Goal: Task Accomplishment & Management: Use online tool/utility

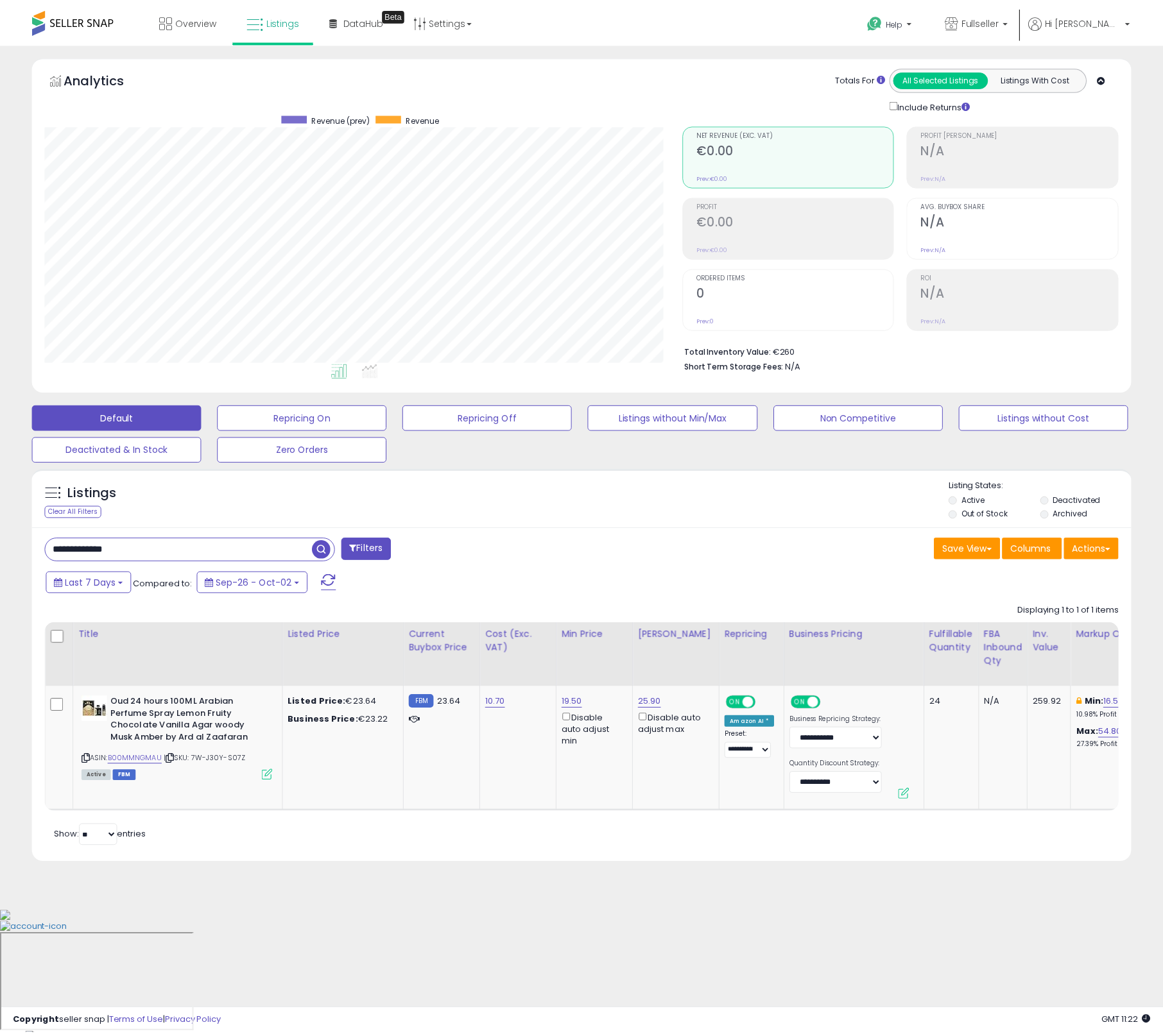
scroll to position [263, 642]
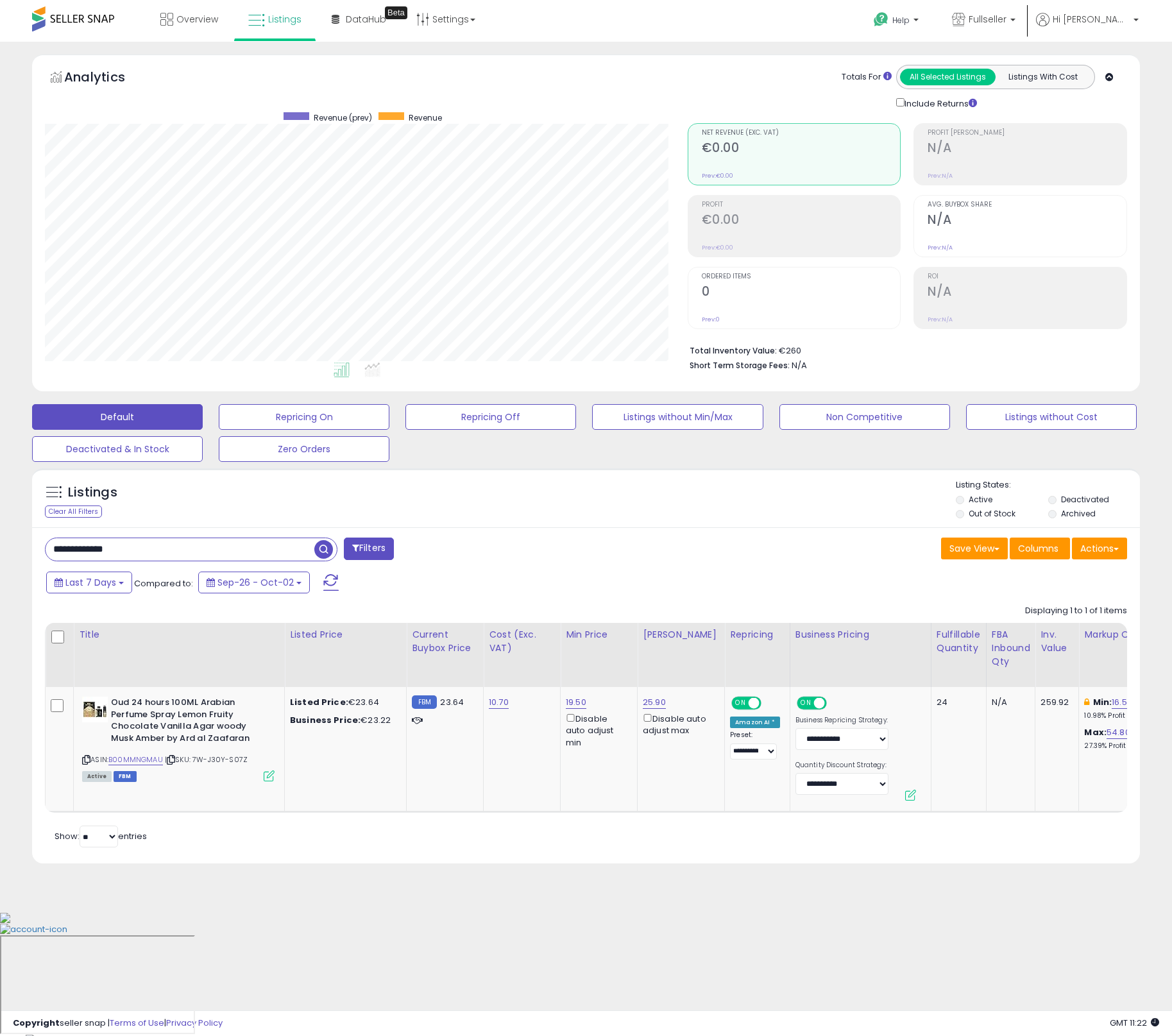
drag, startPoint x: 168, startPoint y: 542, endPoint x: -44, endPoint y: 523, distance: 212.8
click at [0, 523] on html "Unable to login Retrieving listings data.. has not yet accepted the Terms of Us…" at bounding box center [586, 518] width 1172 height 1036
paste input "text"
type input "**********"
click at [331, 550] on span "button" at bounding box center [324, 550] width 19 height 19
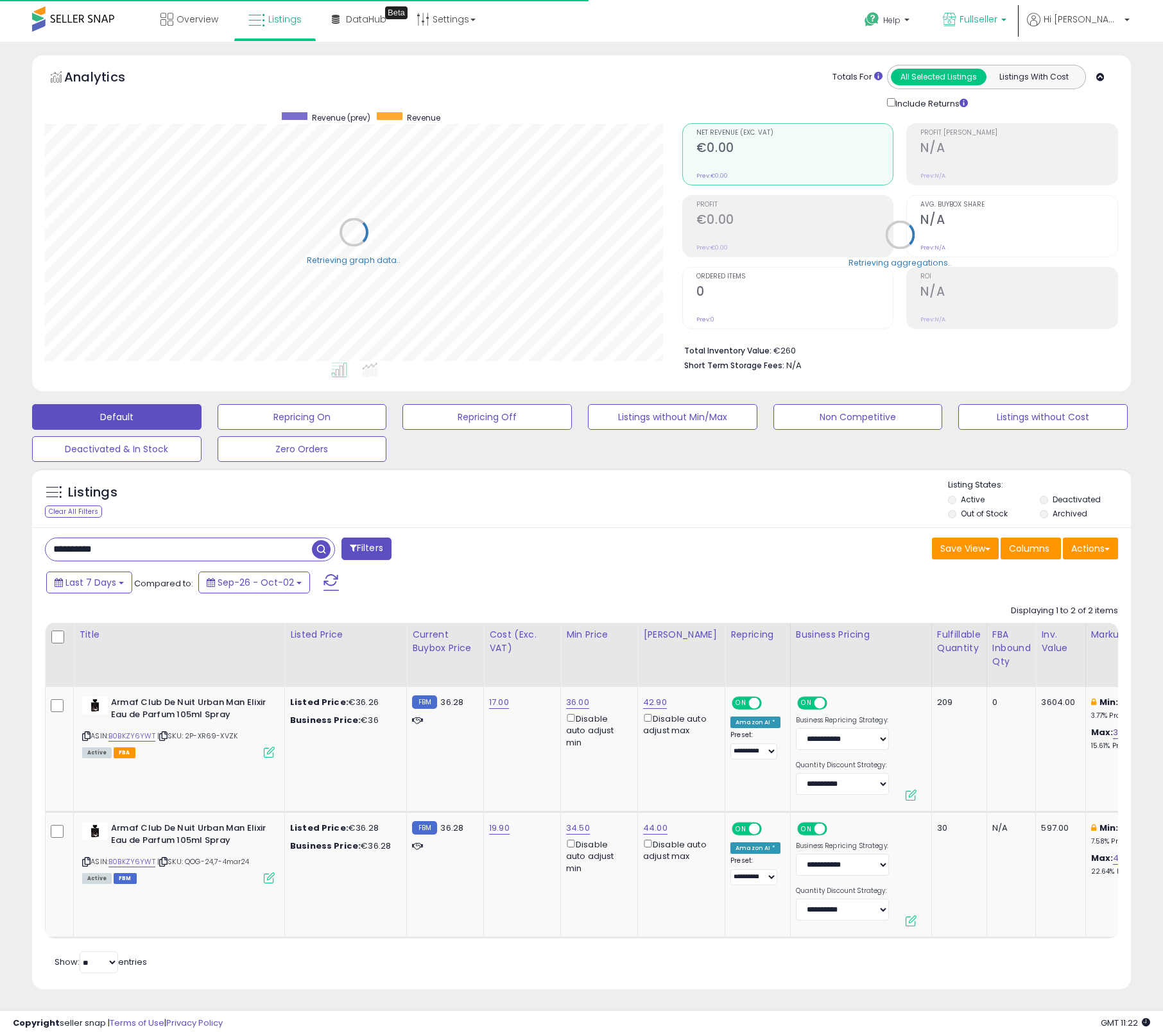
scroll to position [641306, 641002]
click at [997, 24] on span "Fullseller" at bounding box center [978, 20] width 38 height 13
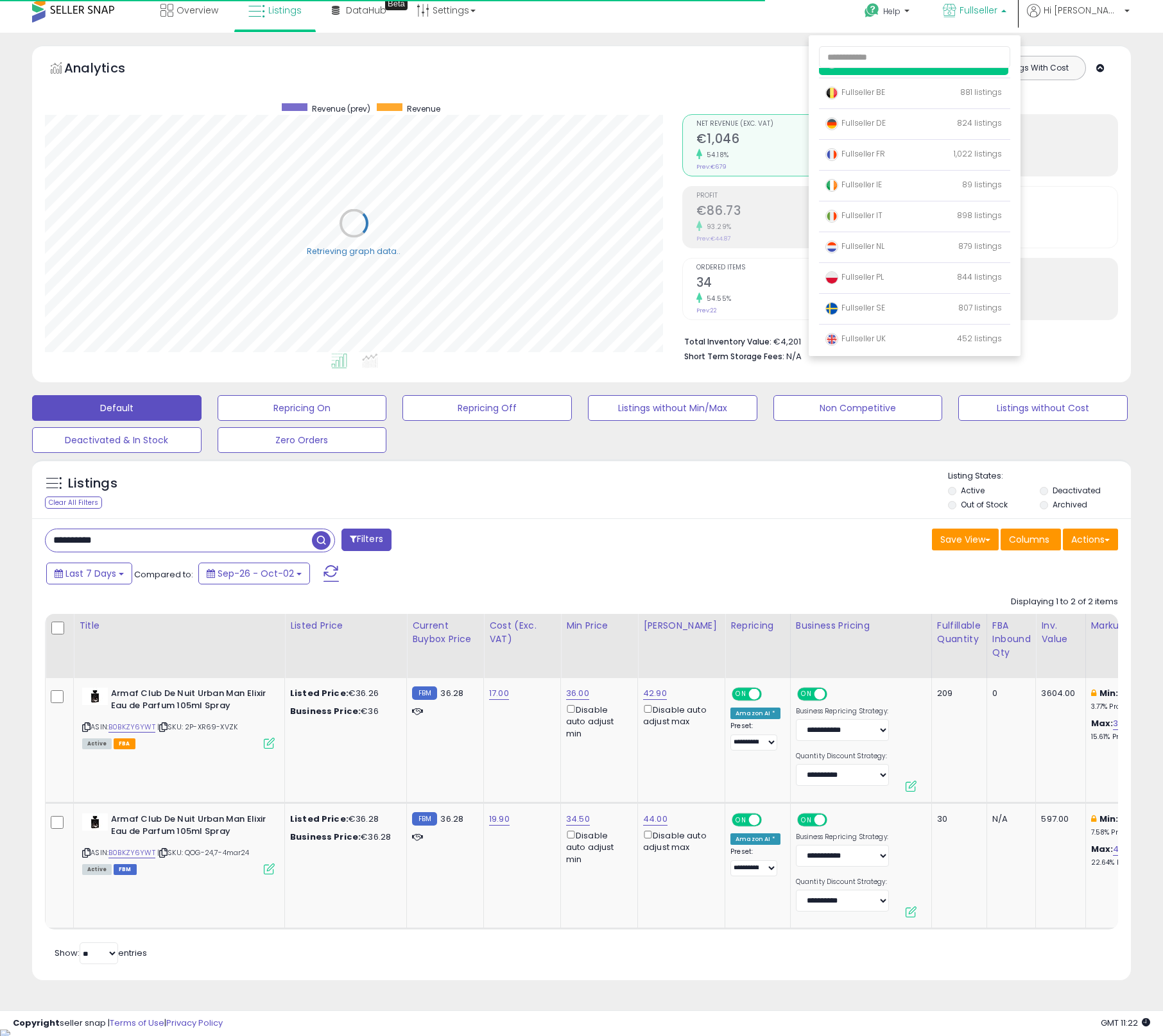
scroll to position [11, 0]
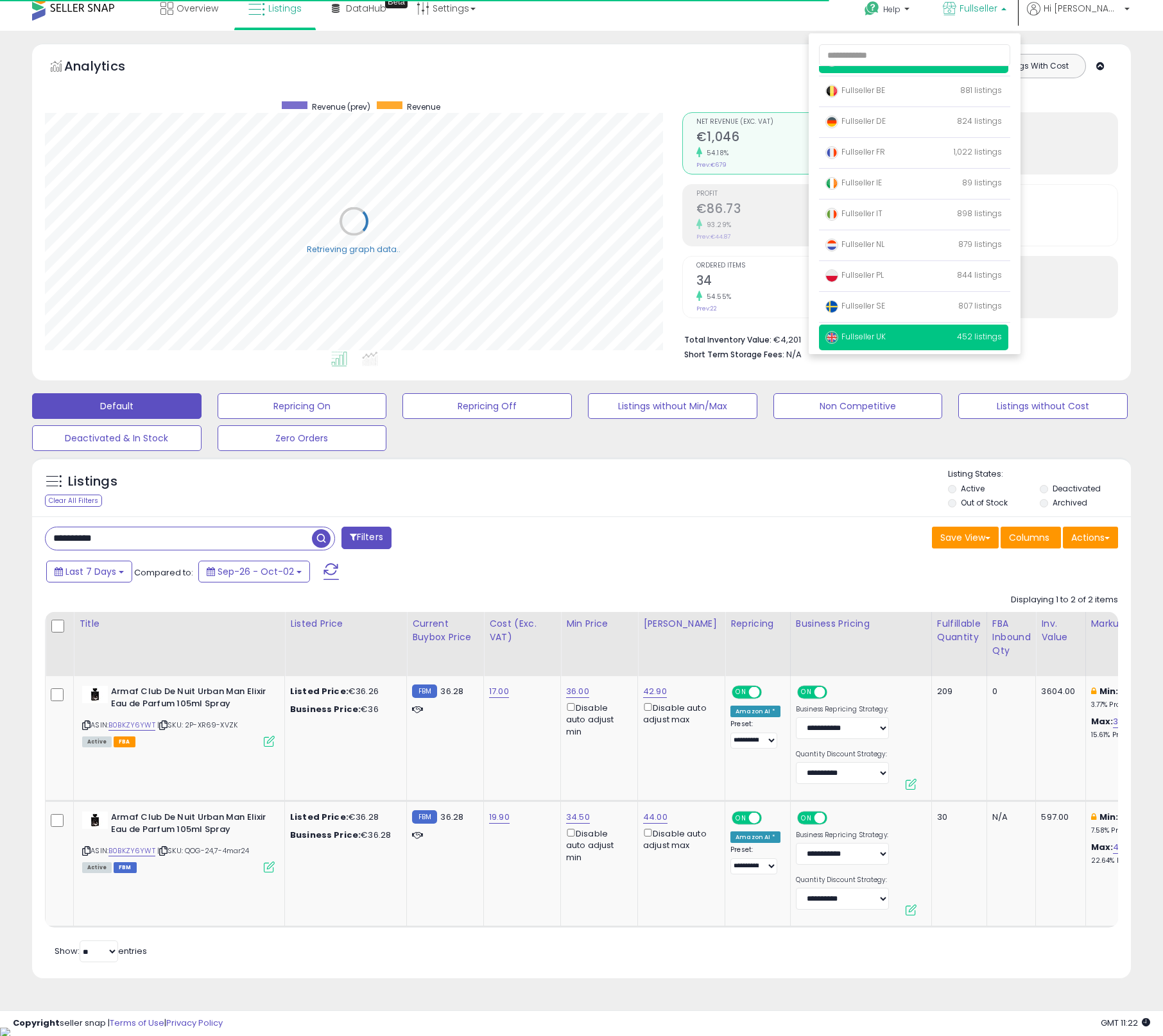
click at [885, 336] on span "Fullseller UK" at bounding box center [855, 336] width 60 height 11
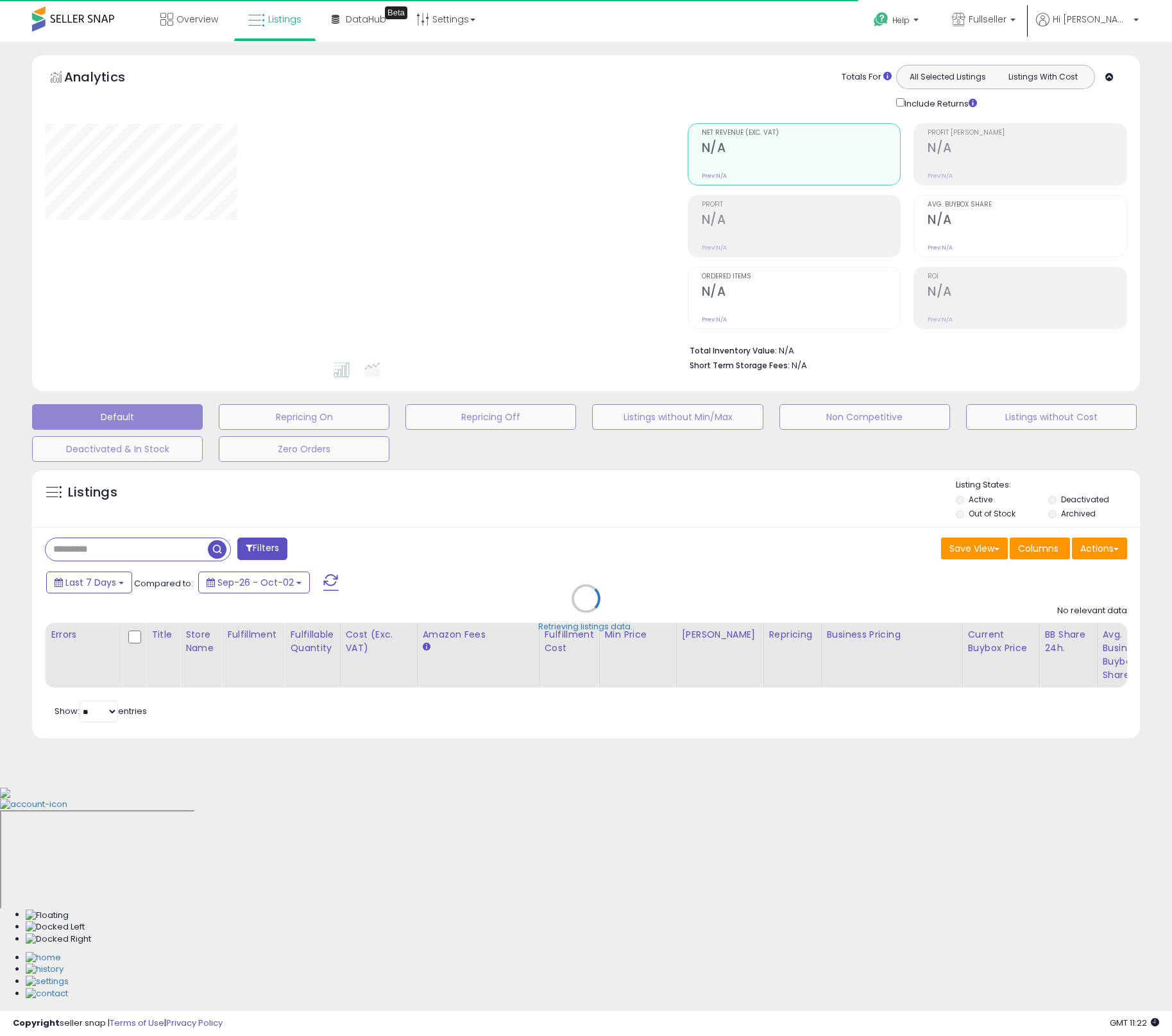
type input "**********"
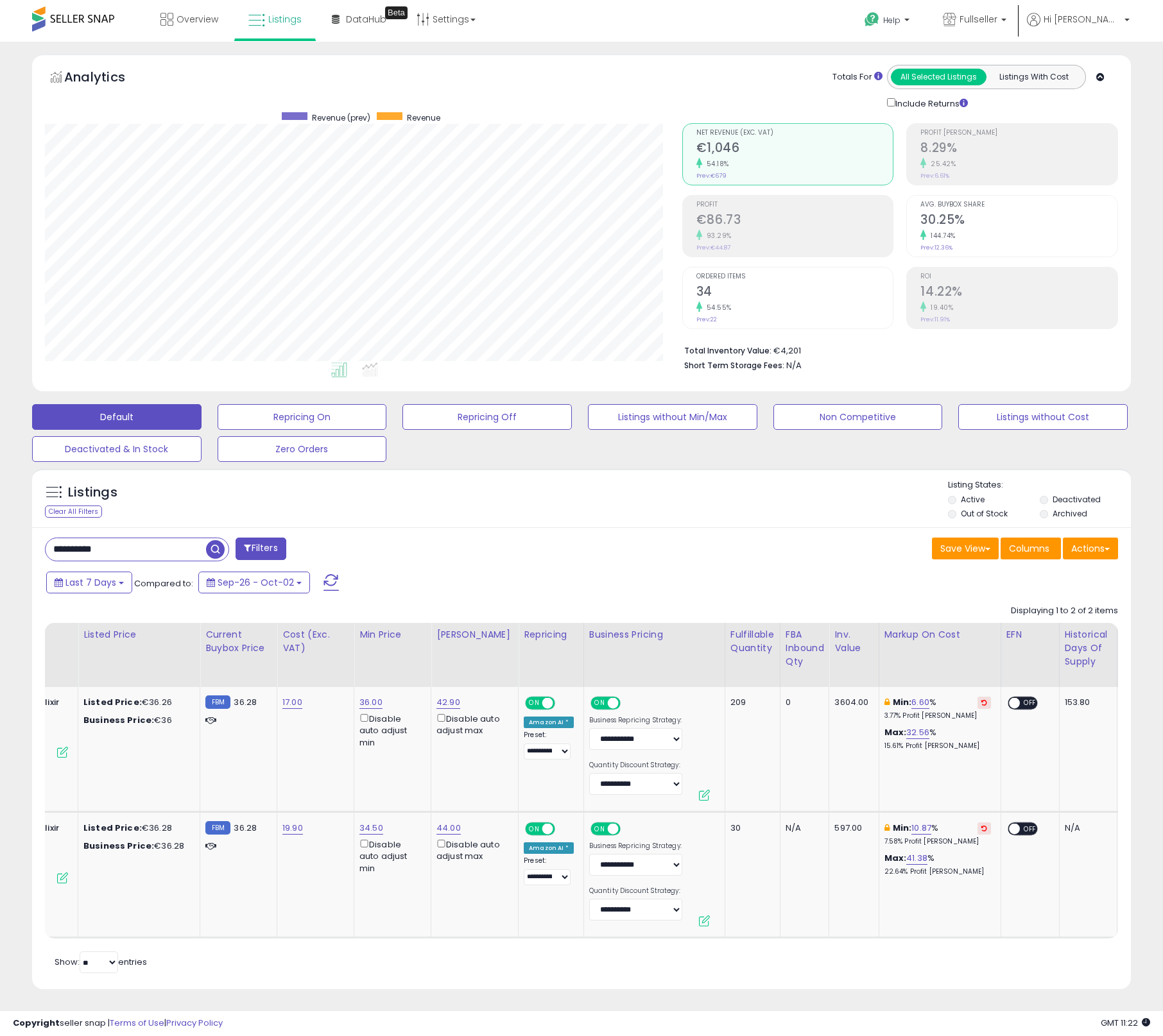
scroll to position [0, 226]
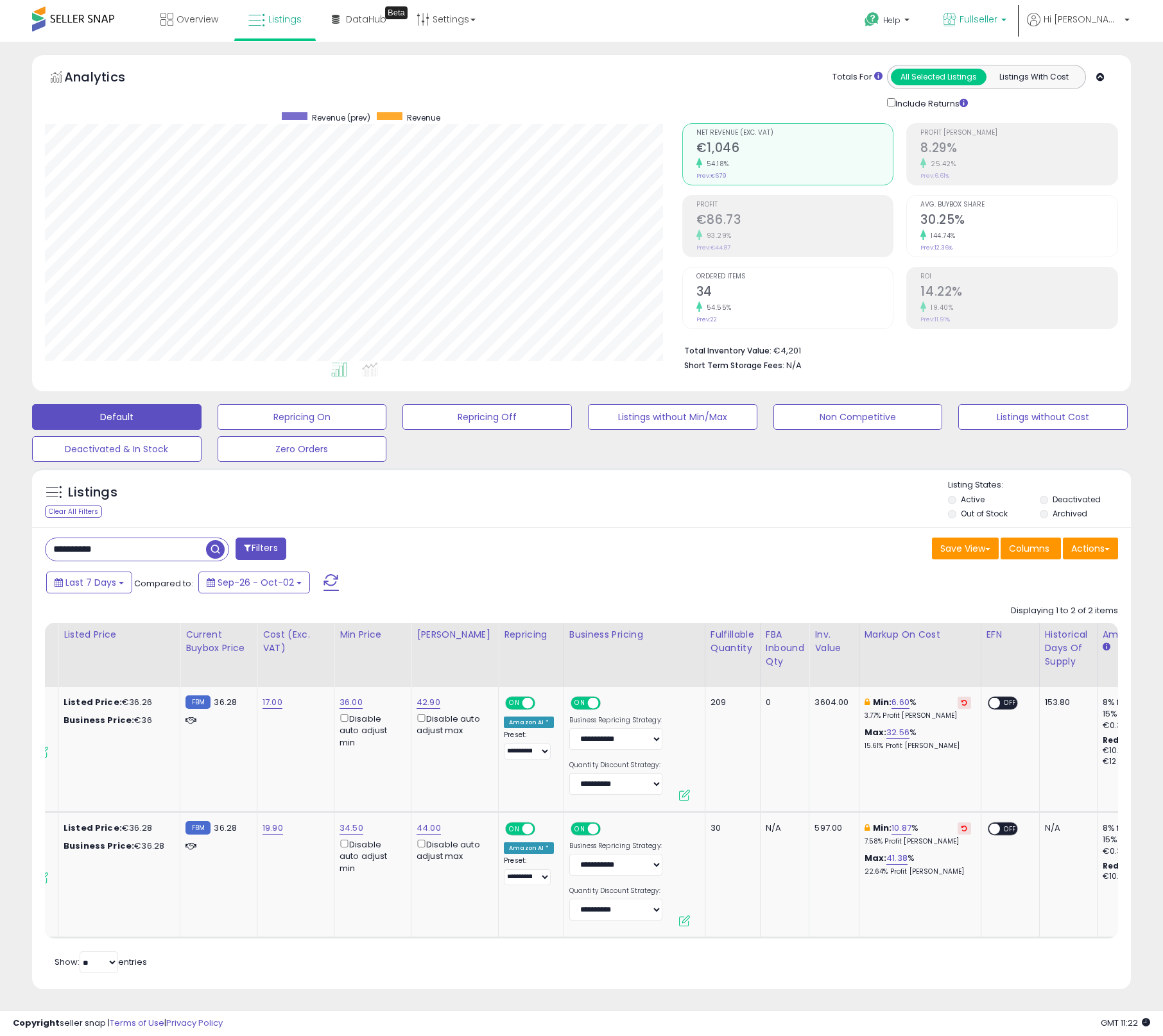
click at [1016, 12] on link "Fullseller" at bounding box center [974, 21] width 83 height 42
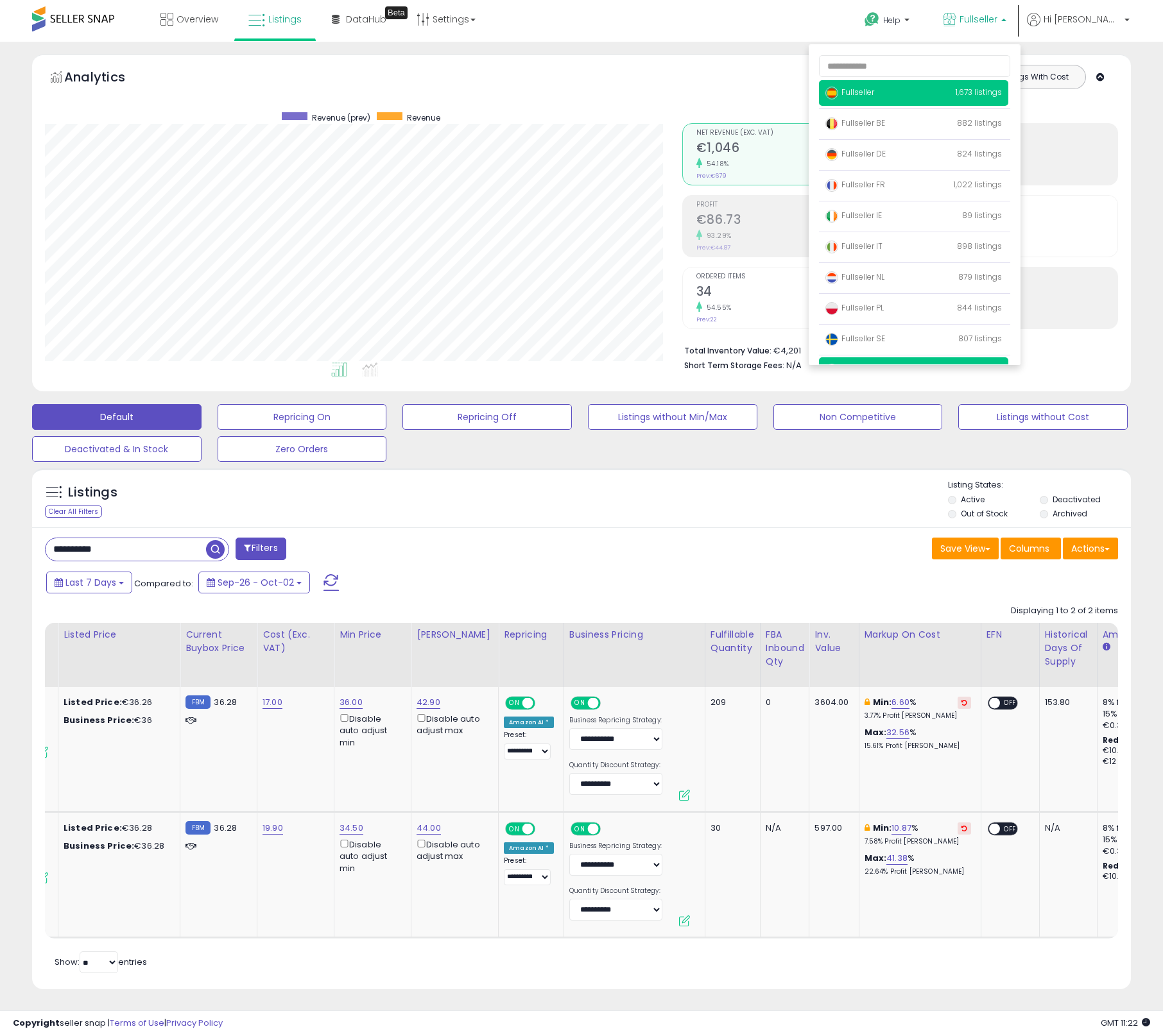
scroll to position [22, 0]
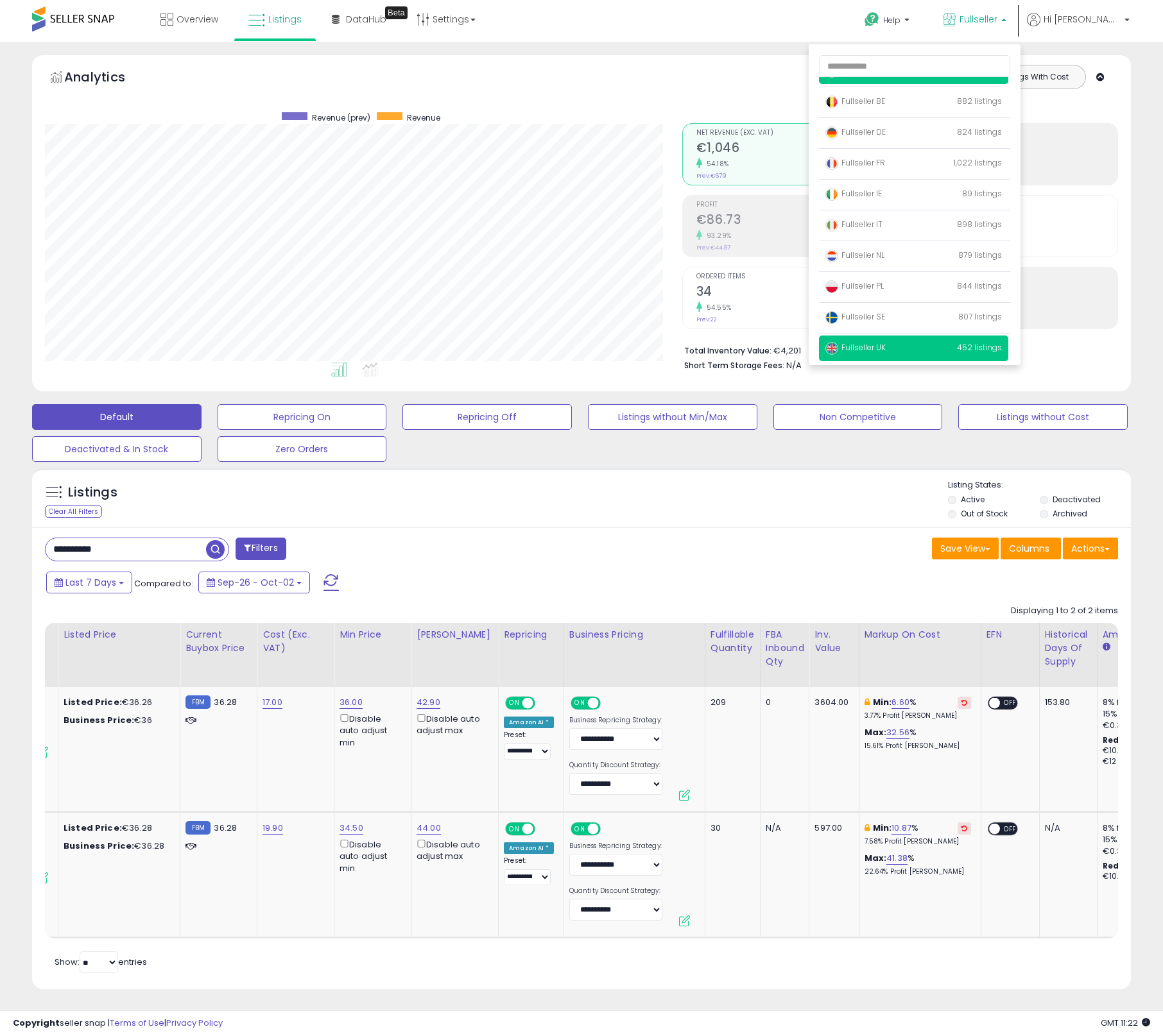
click at [885, 345] on span "Fullseller UK" at bounding box center [855, 347] width 60 height 11
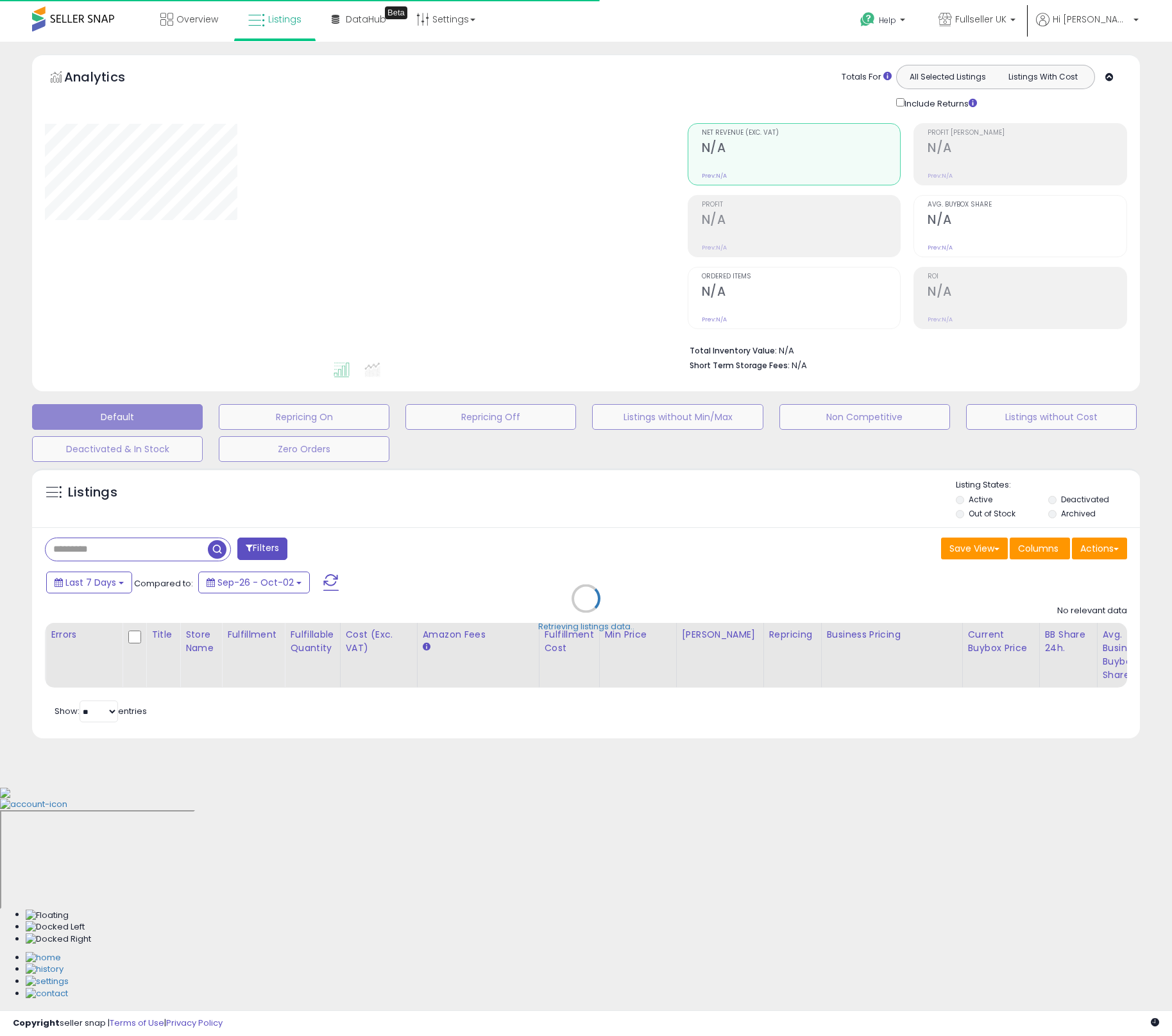
type input "**********"
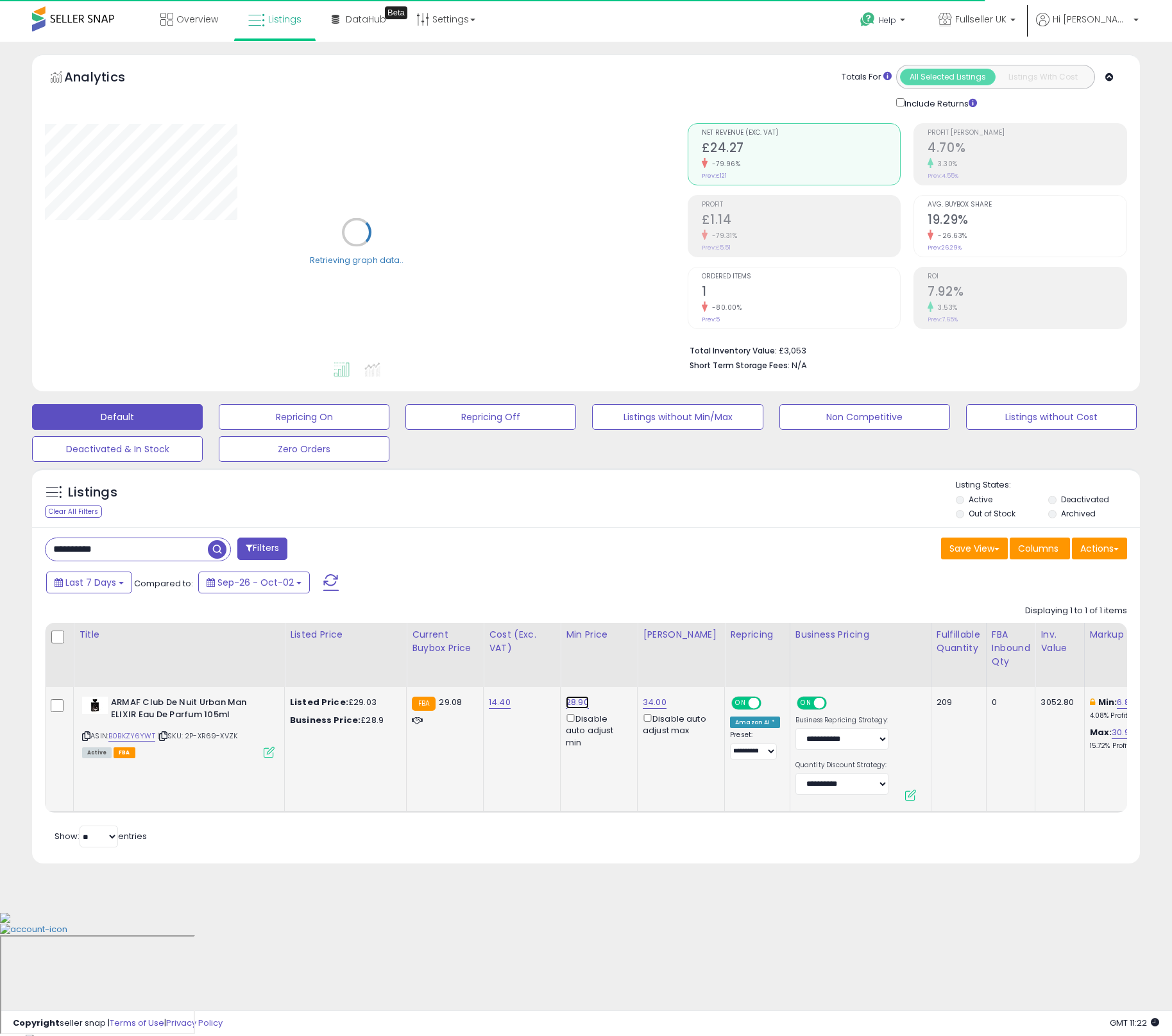
click at [574, 703] on link "28.90" at bounding box center [578, 703] width 23 height 13
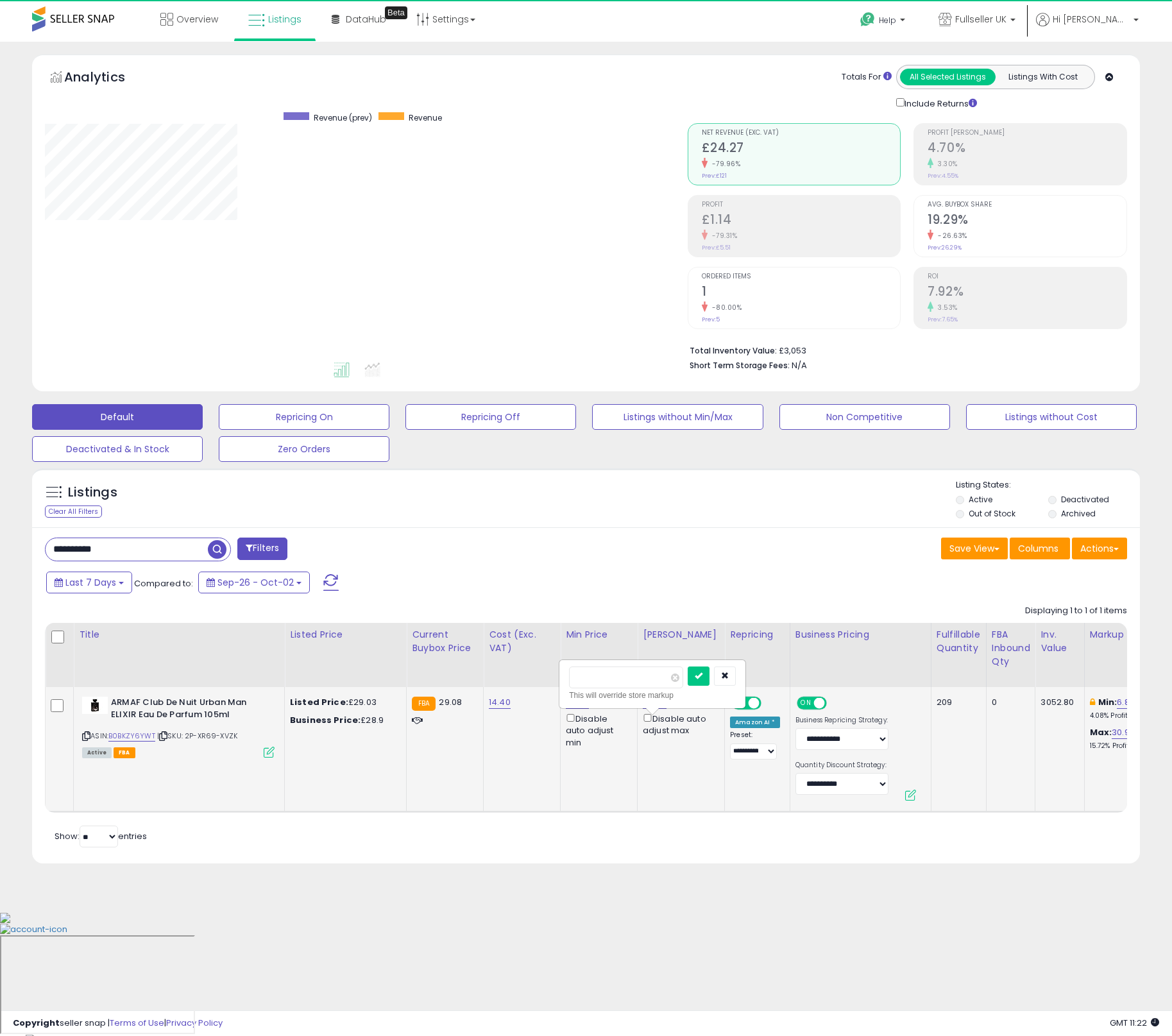
scroll to position [263, 642]
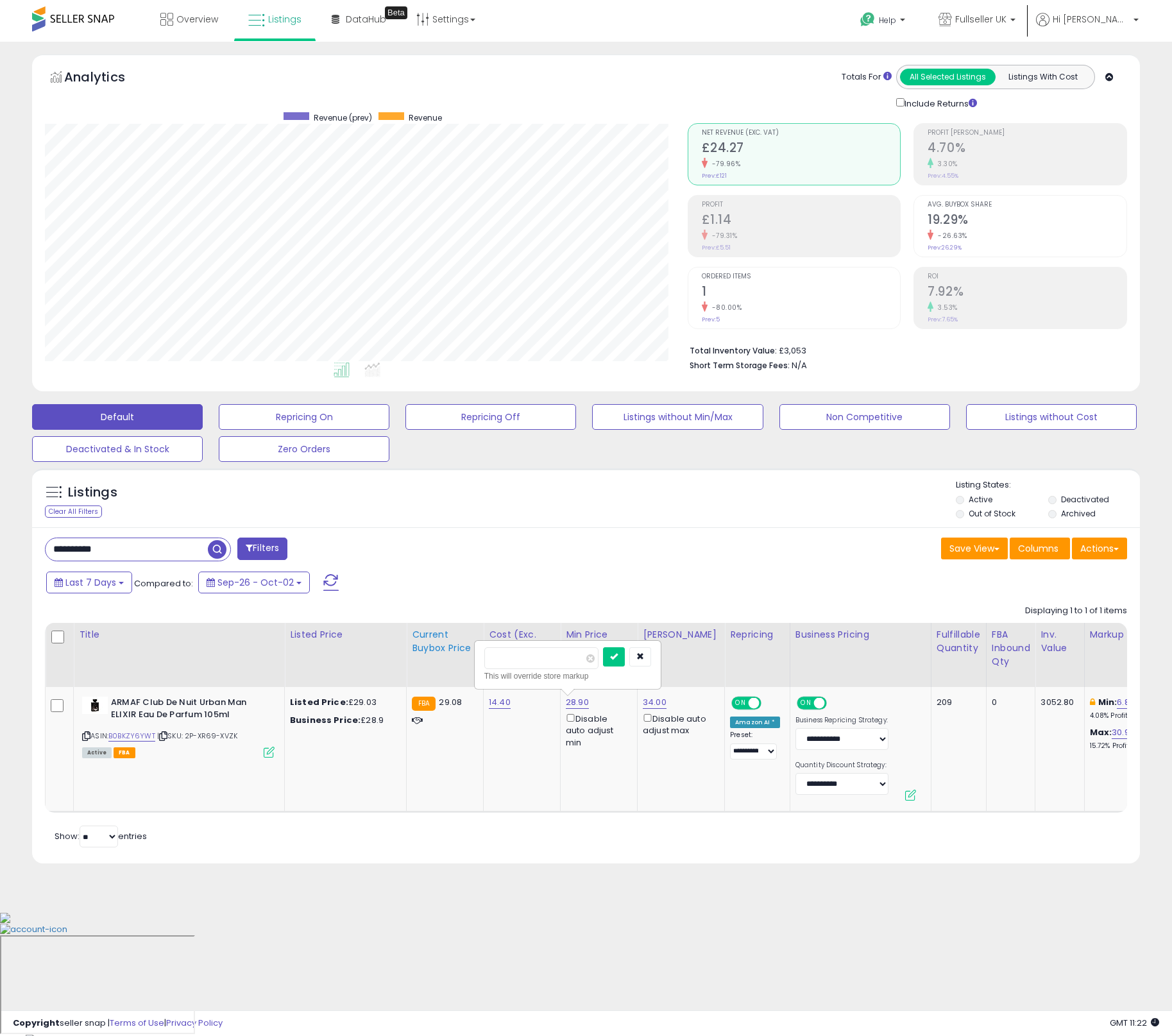
drag, startPoint x: 541, startPoint y: 659, endPoint x: 414, endPoint y: 652, distance: 127.2
type input "**"
click at [618, 655] on icon "submit" at bounding box center [614, 656] width 8 height 8
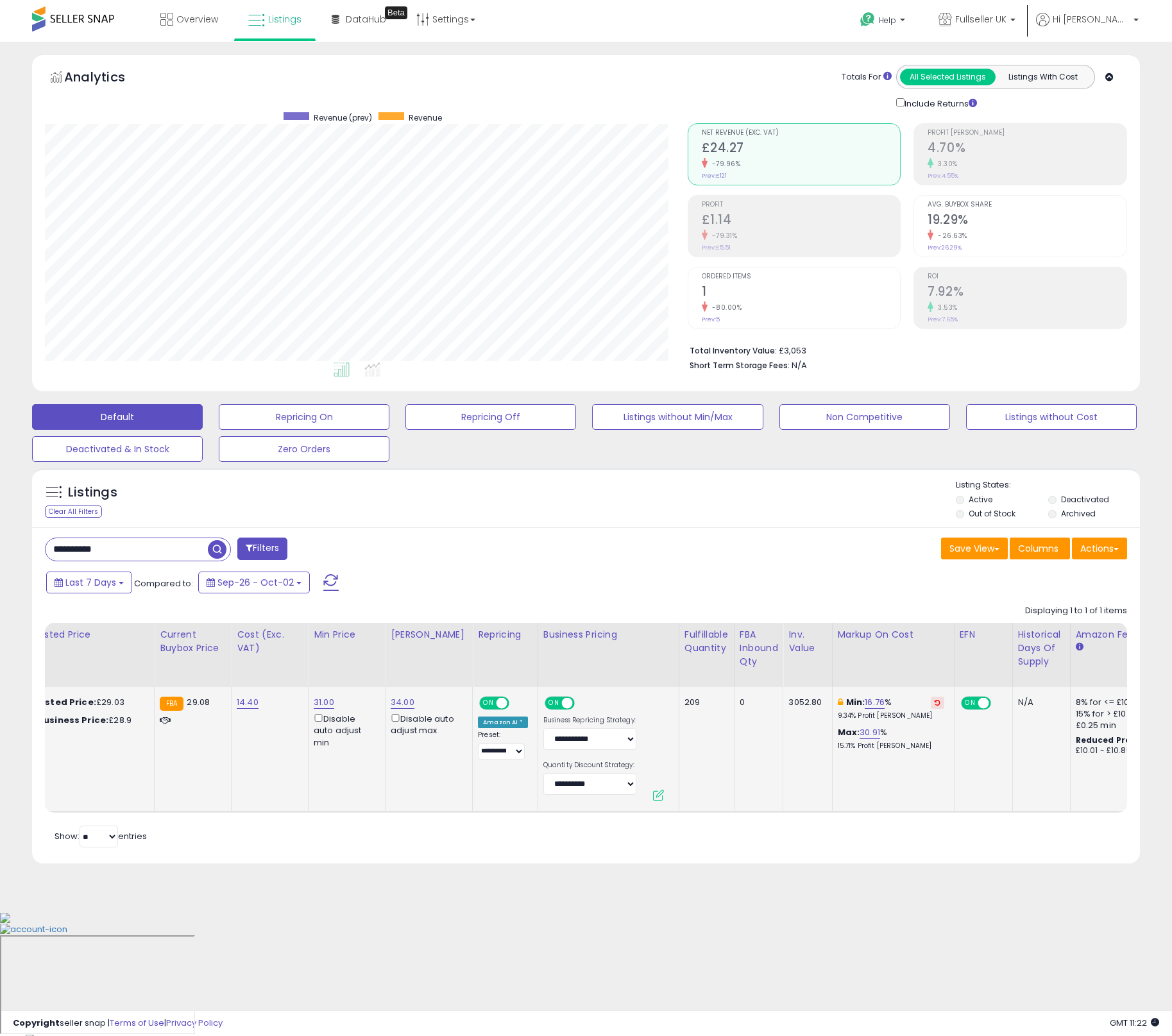
scroll to position [0, 0]
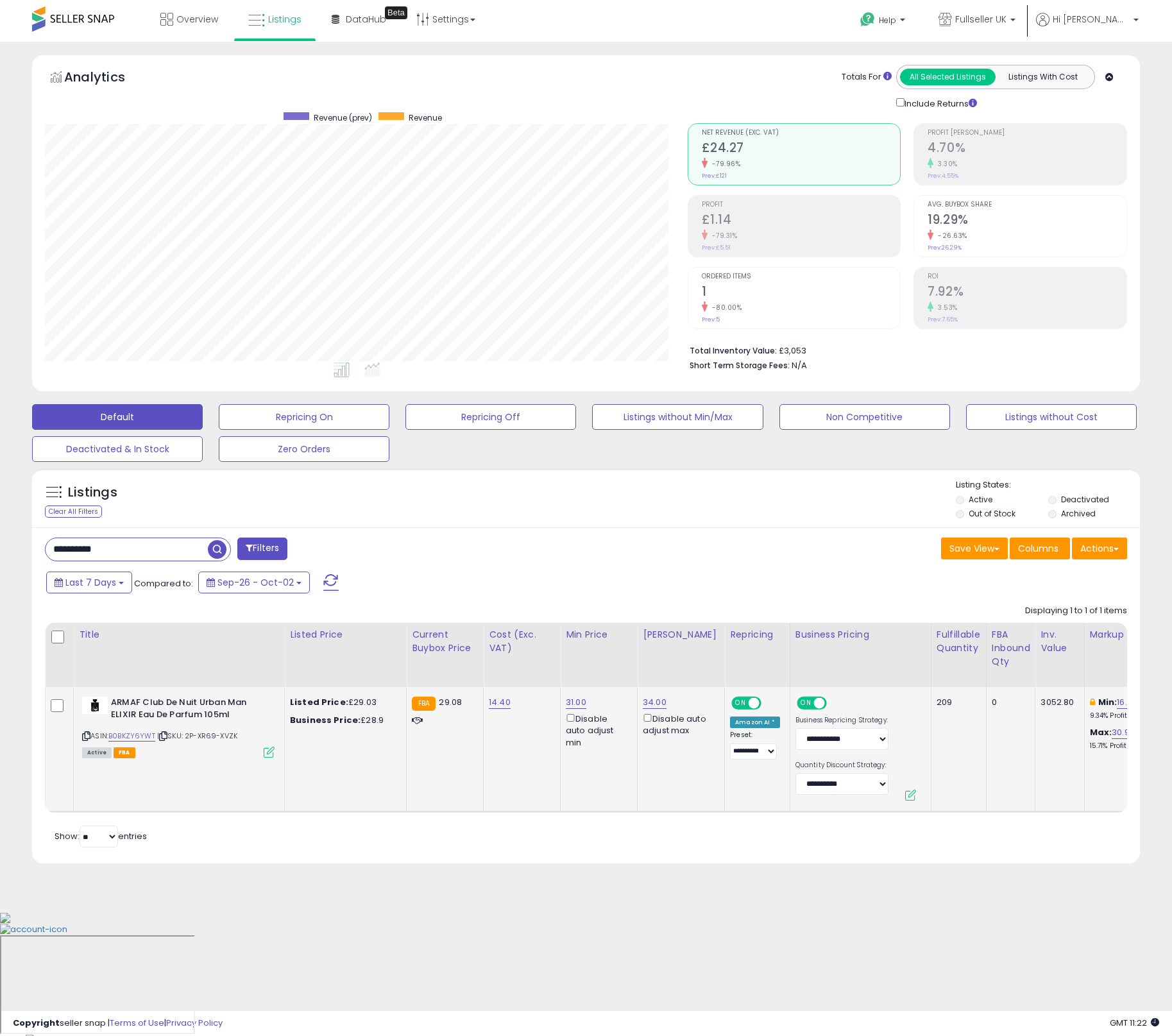
click at [322, 834] on div "Retrieving listings data.. Displaying 1 to 1 of 1 items Title Listed Price" at bounding box center [586, 725] width 1082 height 253
